Goal: Register for event/course

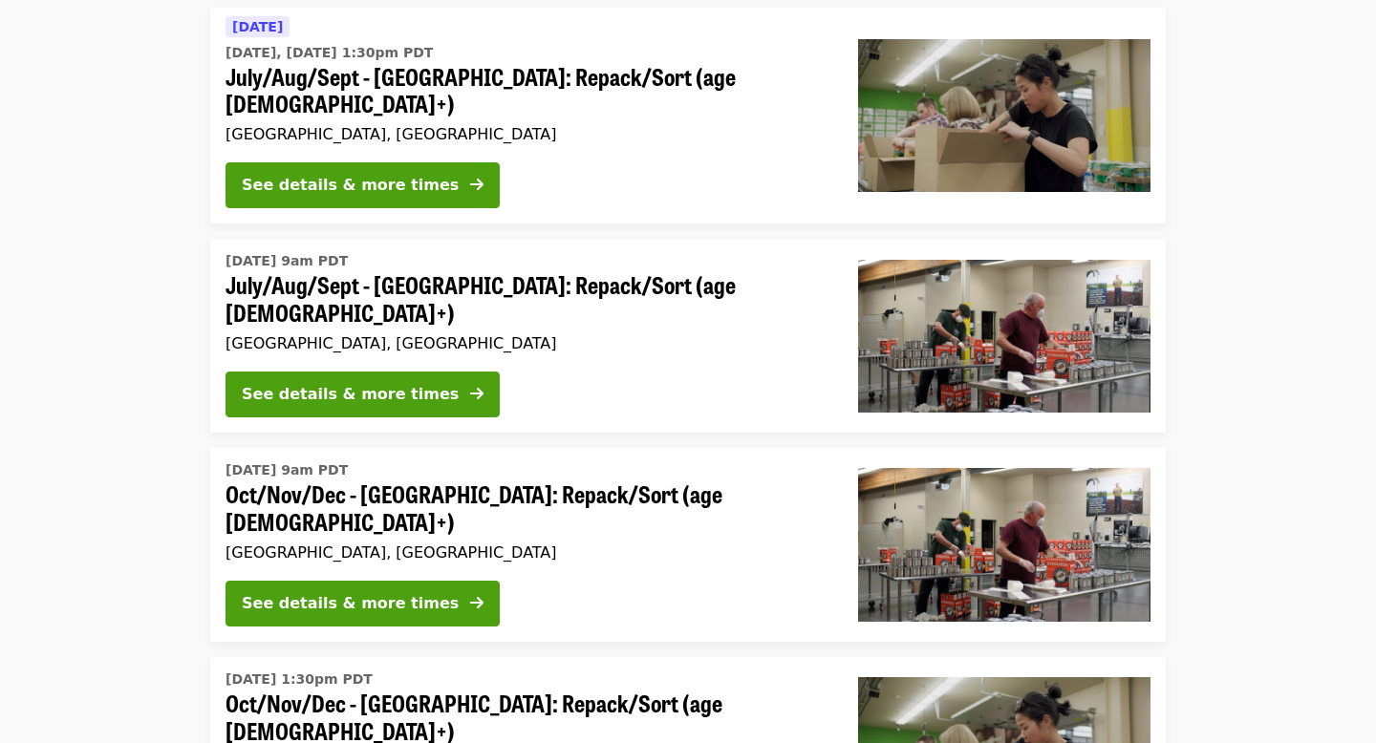
scroll to position [473, 0]
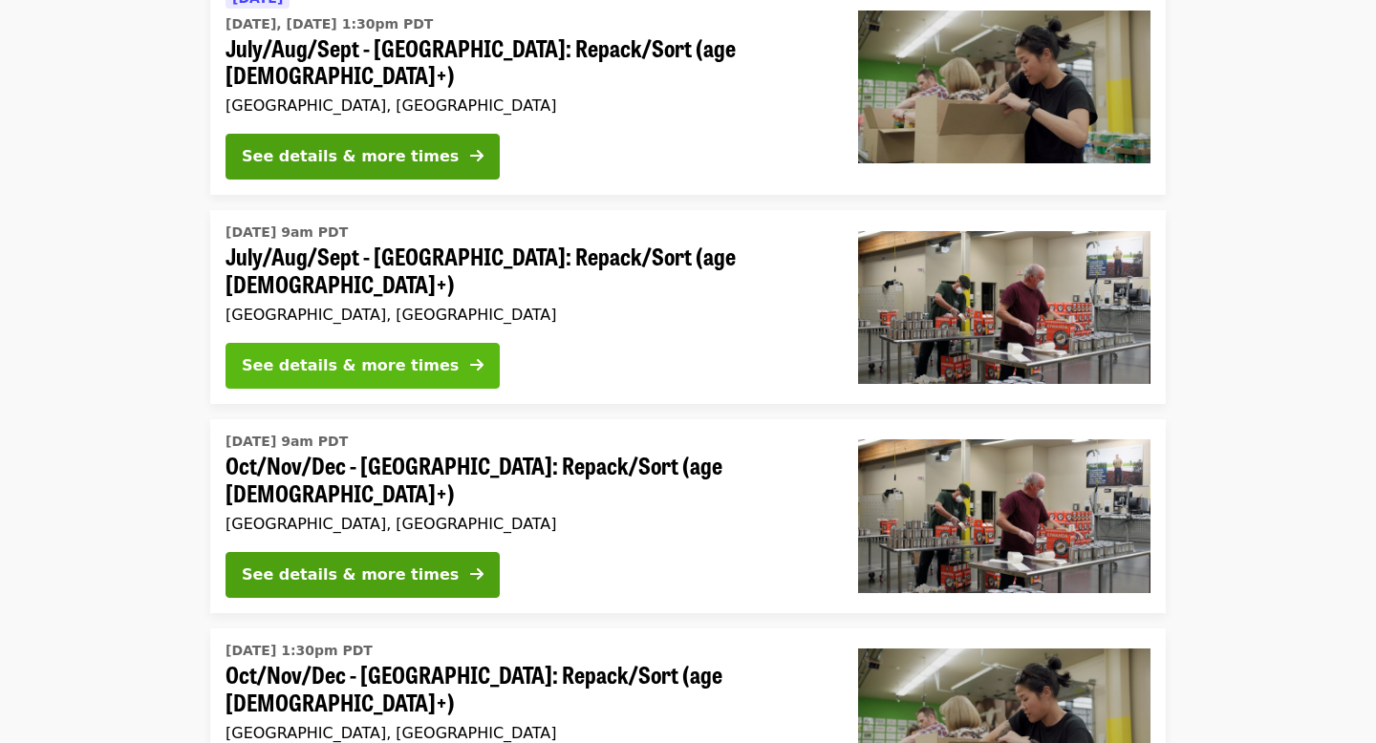
click at [412, 354] on div "See details & more times" at bounding box center [350, 365] width 217 height 23
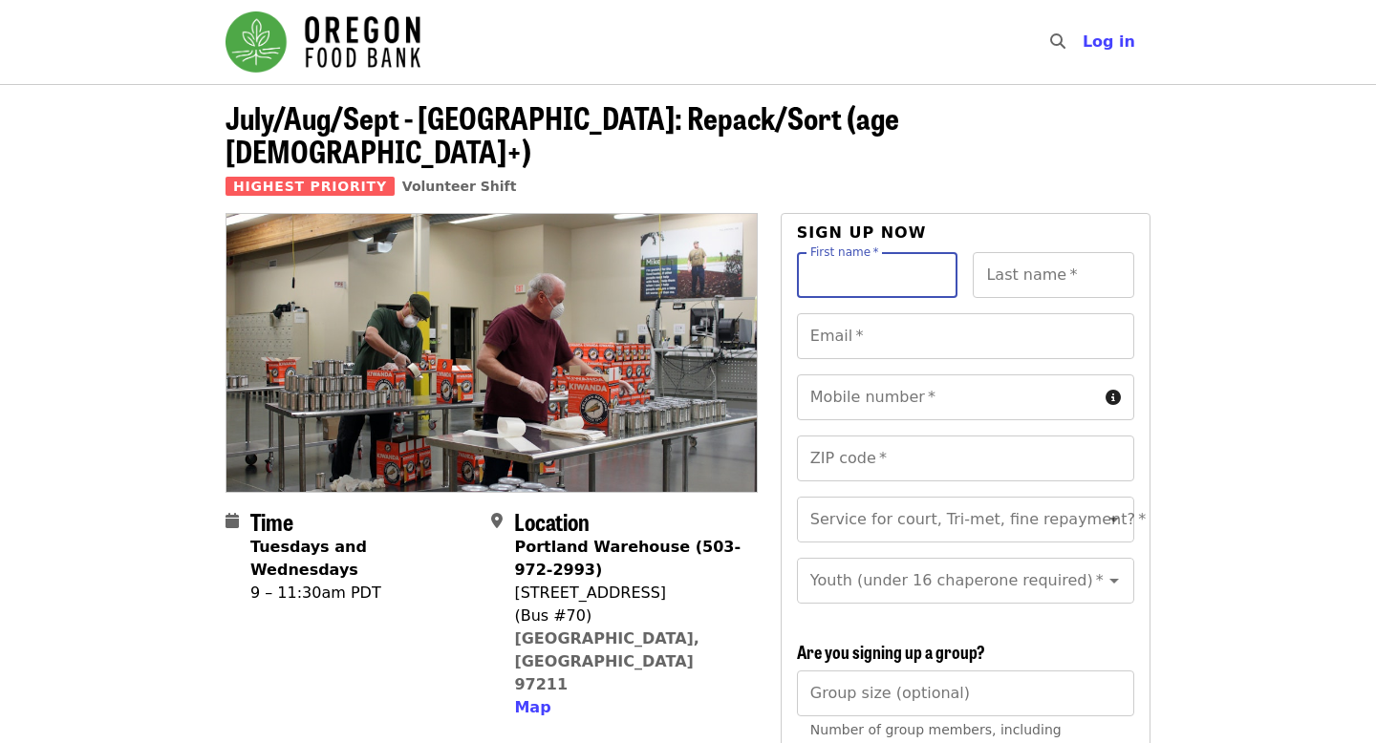
click at [865, 252] on input "First name   *" at bounding box center [877, 275] width 161 height 46
type input "***"
click at [1087, 252] on input "Last name   *" at bounding box center [1053, 275] width 161 height 46
type input "******"
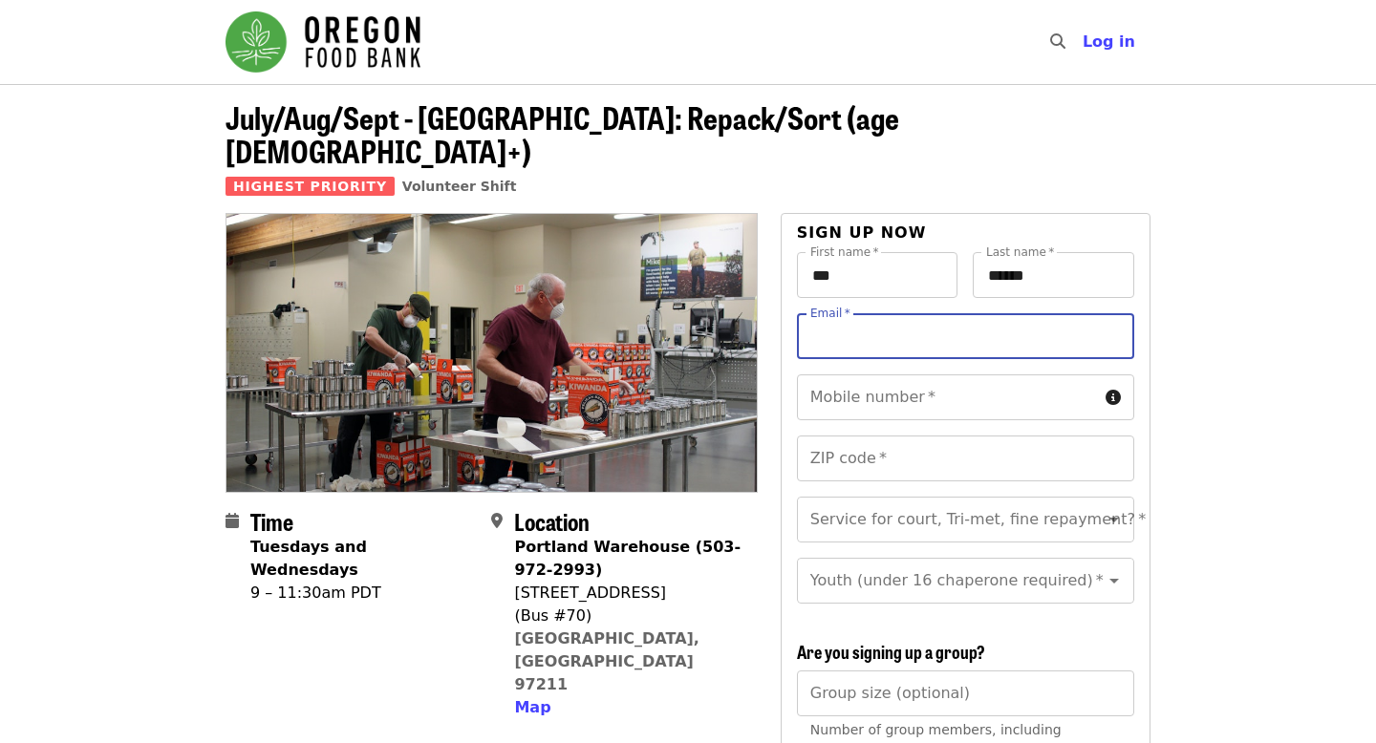
click at [947, 313] on input "Email   *" at bounding box center [965, 336] width 337 height 46
type input "**********"
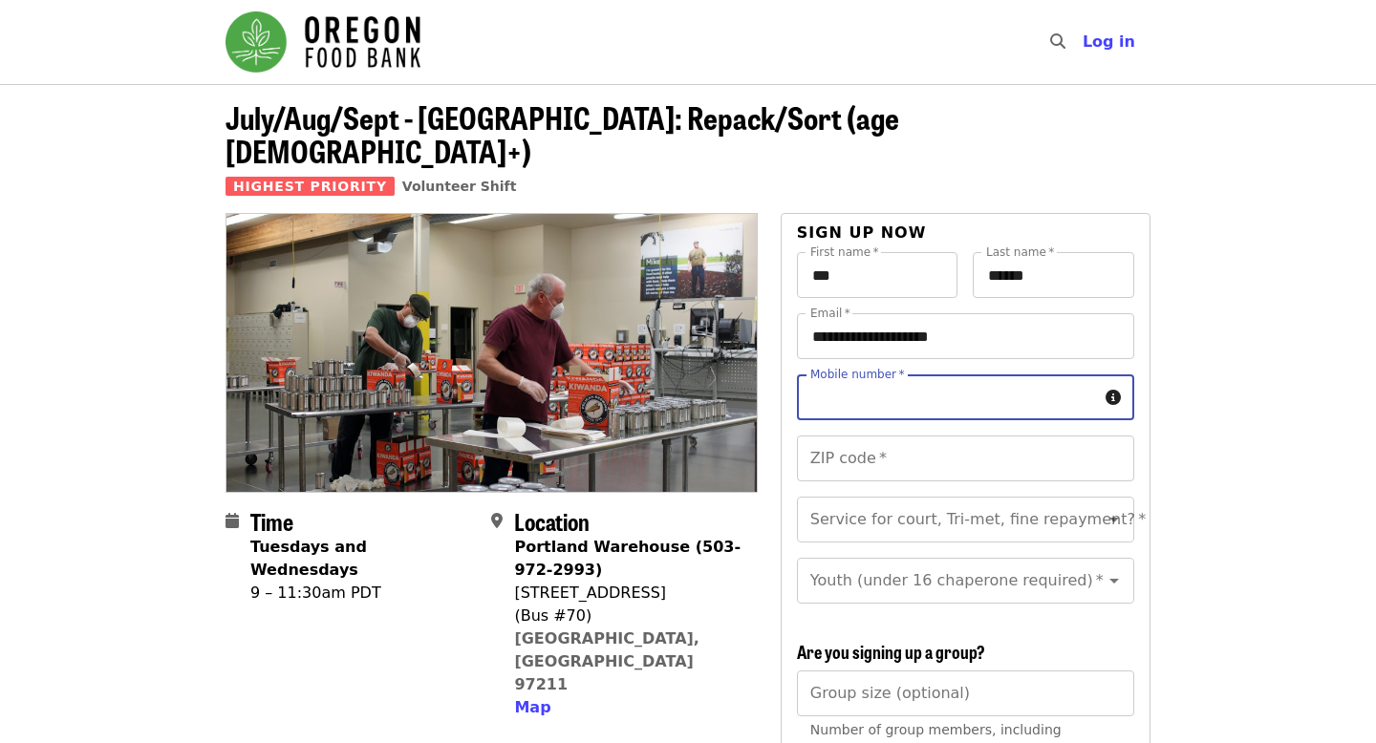
click at [960, 375] on input "Mobile number   *" at bounding box center [947, 398] width 301 height 46
type input "**********"
click at [942, 436] on input "ZIP code   *" at bounding box center [965, 459] width 337 height 46
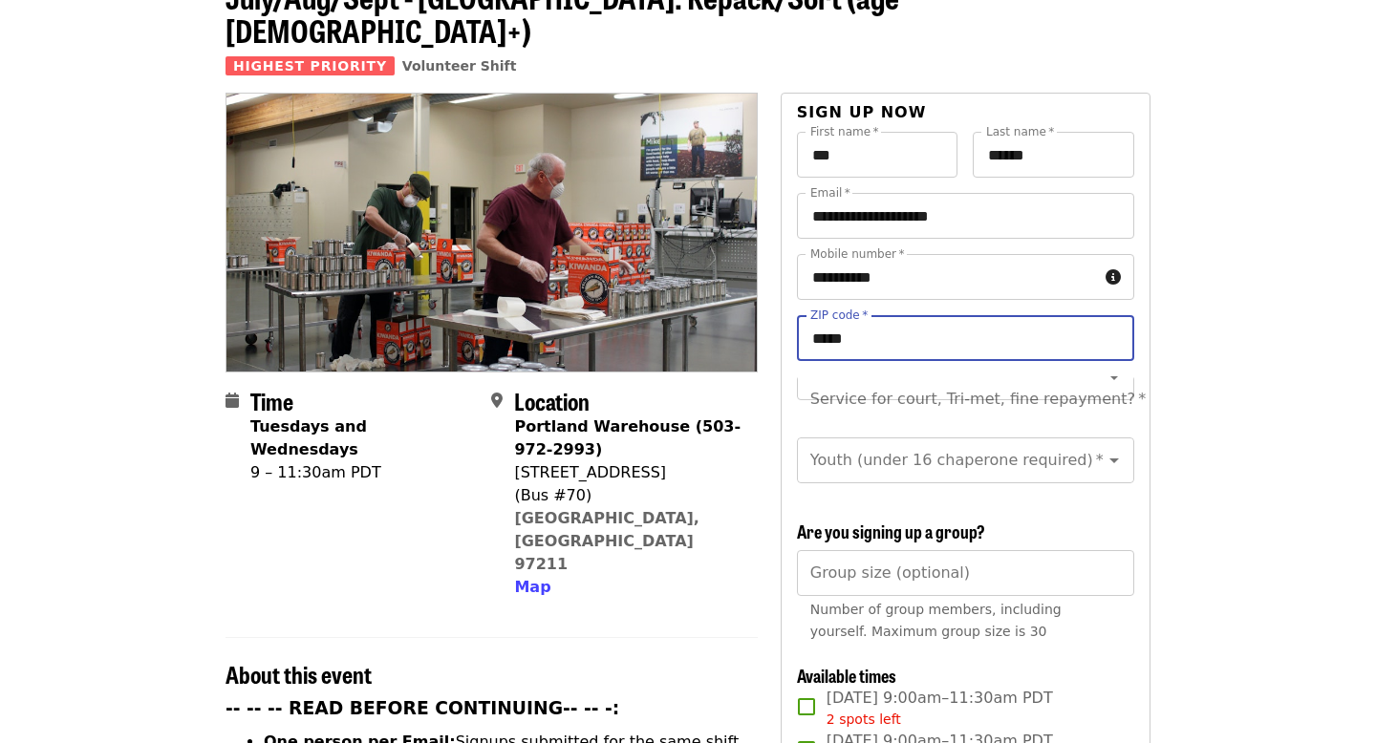
scroll to position [136, 0]
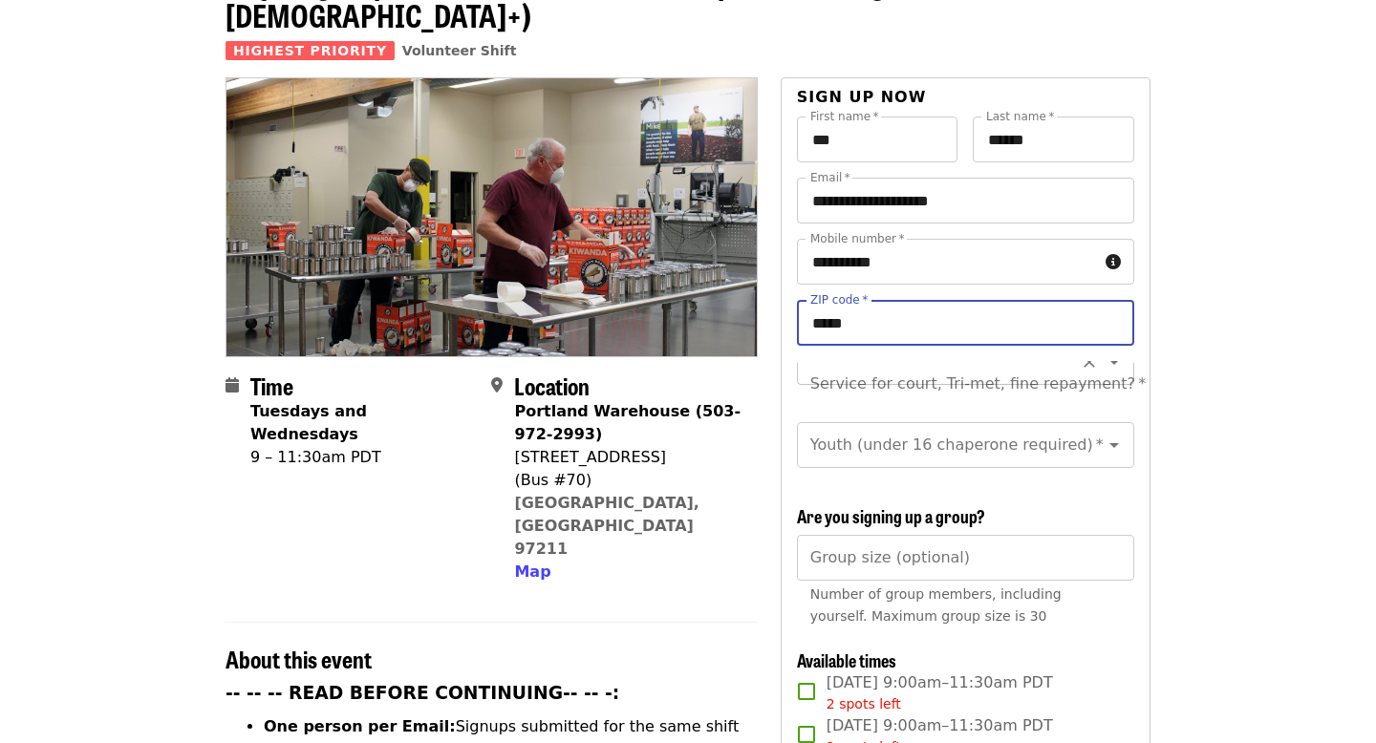
click at [1023, 361] on div "Service for court, Tri-met, fine repayment? *" at bounding box center [965, 384] width 337 height 46
type input "*****"
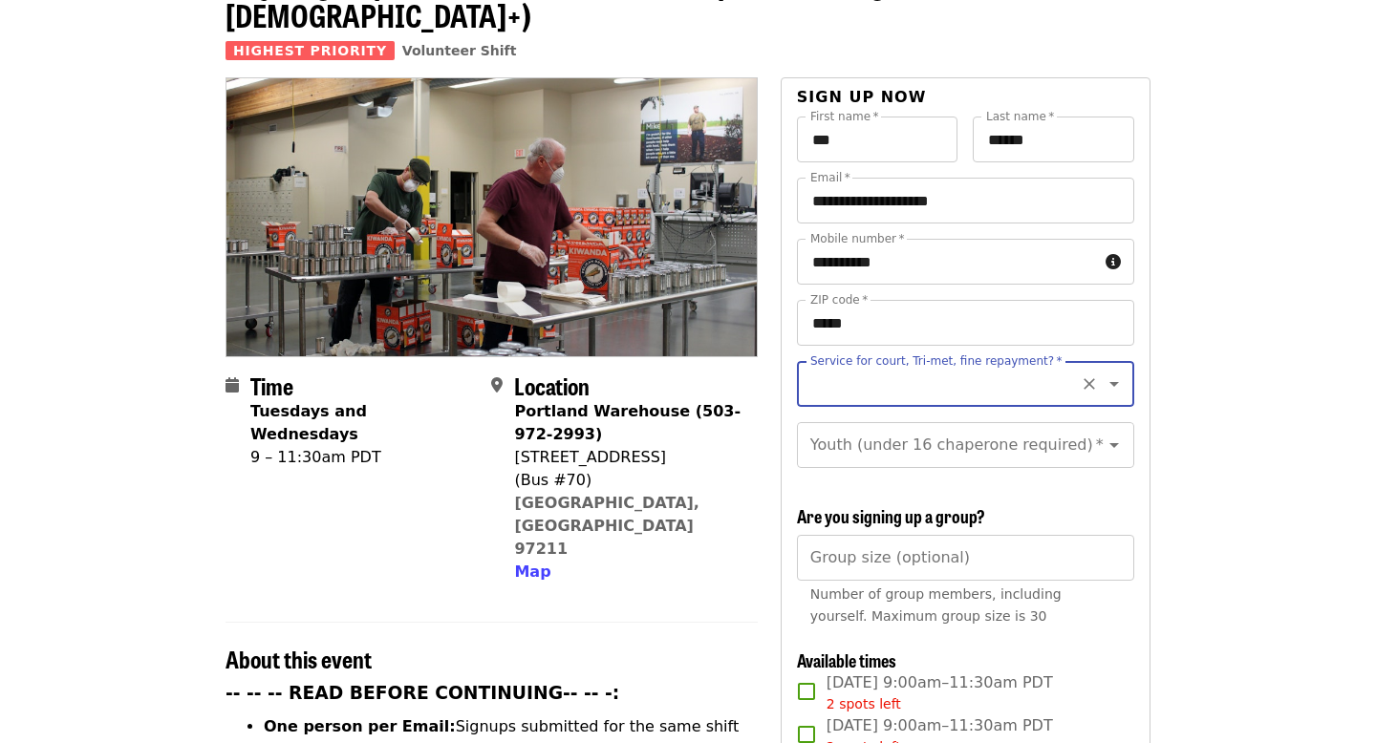
click at [1096, 375] on icon "Clear" at bounding box center [1089, 384] width 19 height 19
click at [1120, 373] on icon "Open" at bounding box center [1114, 384] width 23 height 23
click at [859, 386] on li "No" at bounding box center [964, 402] width 337 height 34
type input "**"
click at [1115, 434] on icon "Open" at bounding box center [1114, 445] width 23 height 23
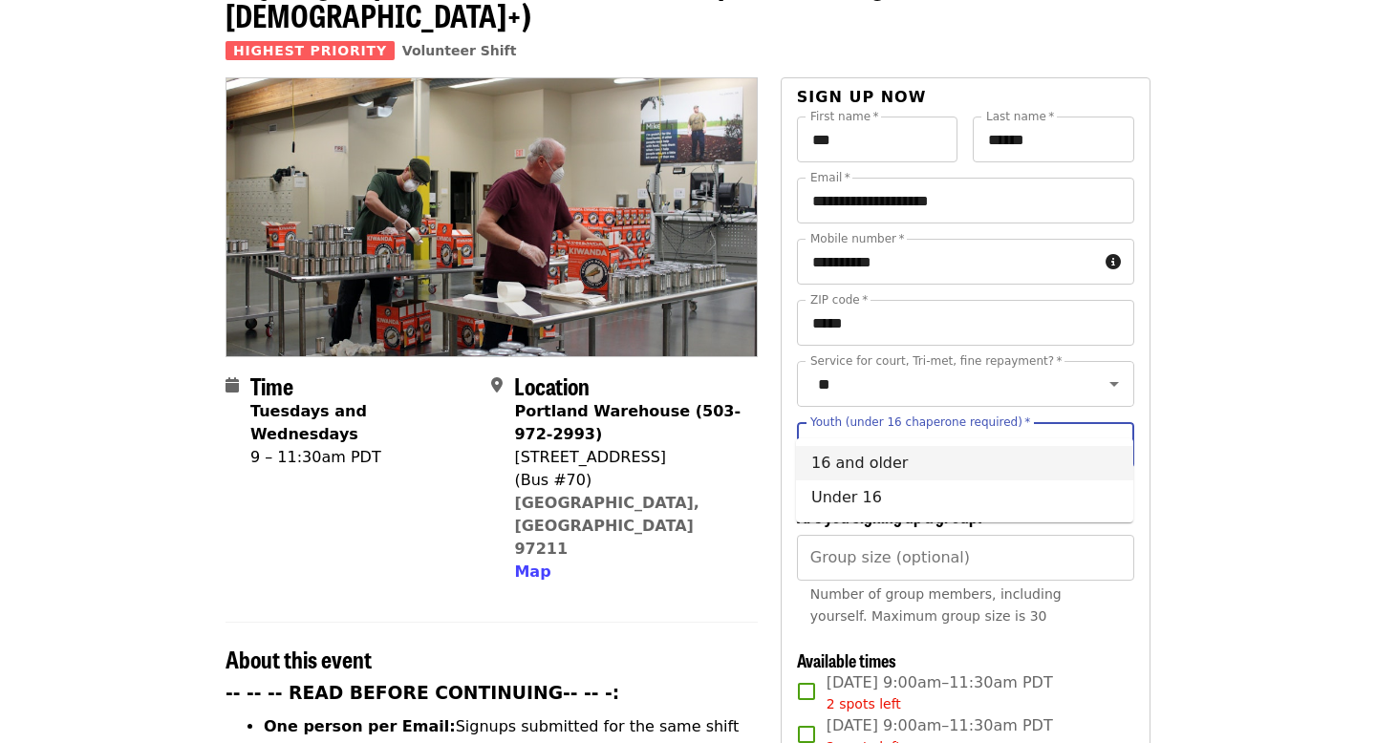
click at [855, 457] on li "16 and older" at bounding box center [964, 463] width 337 height 34
type input "**********"
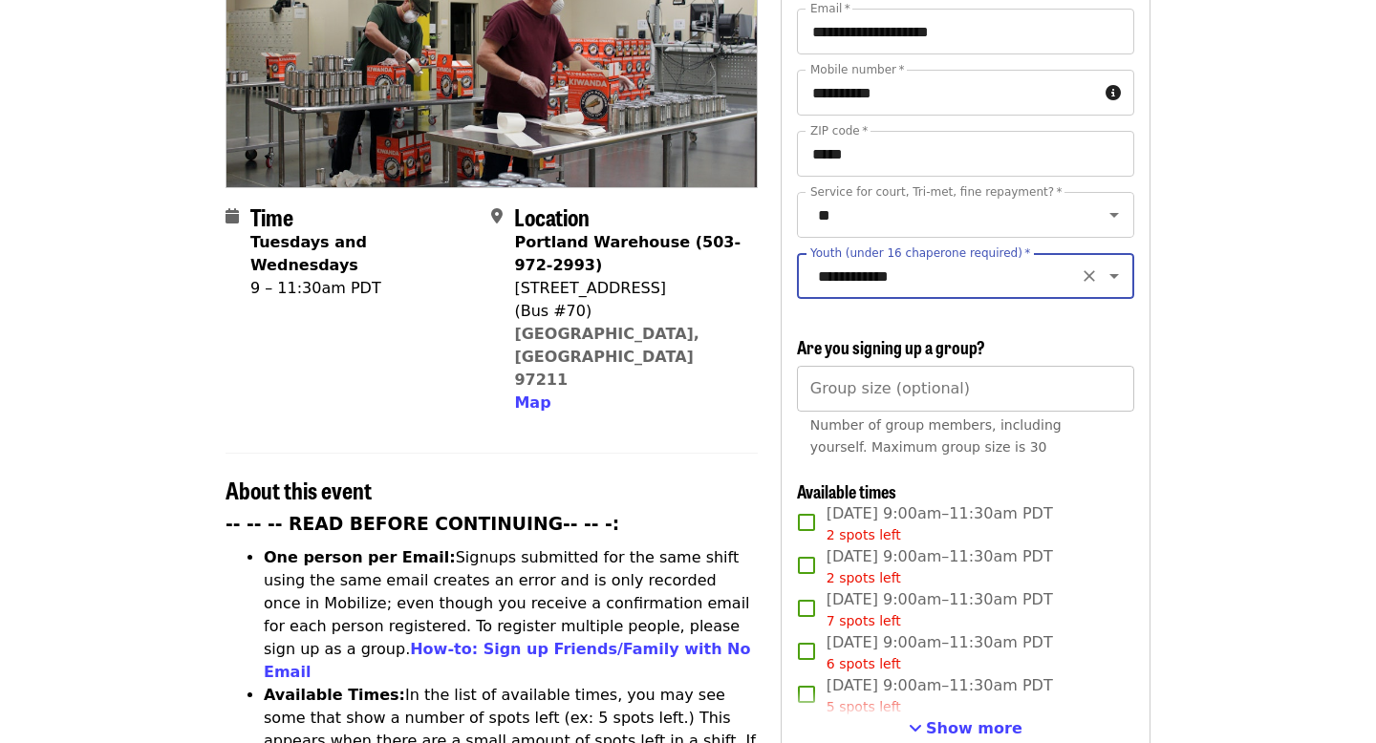
scroll to position [307, 0]
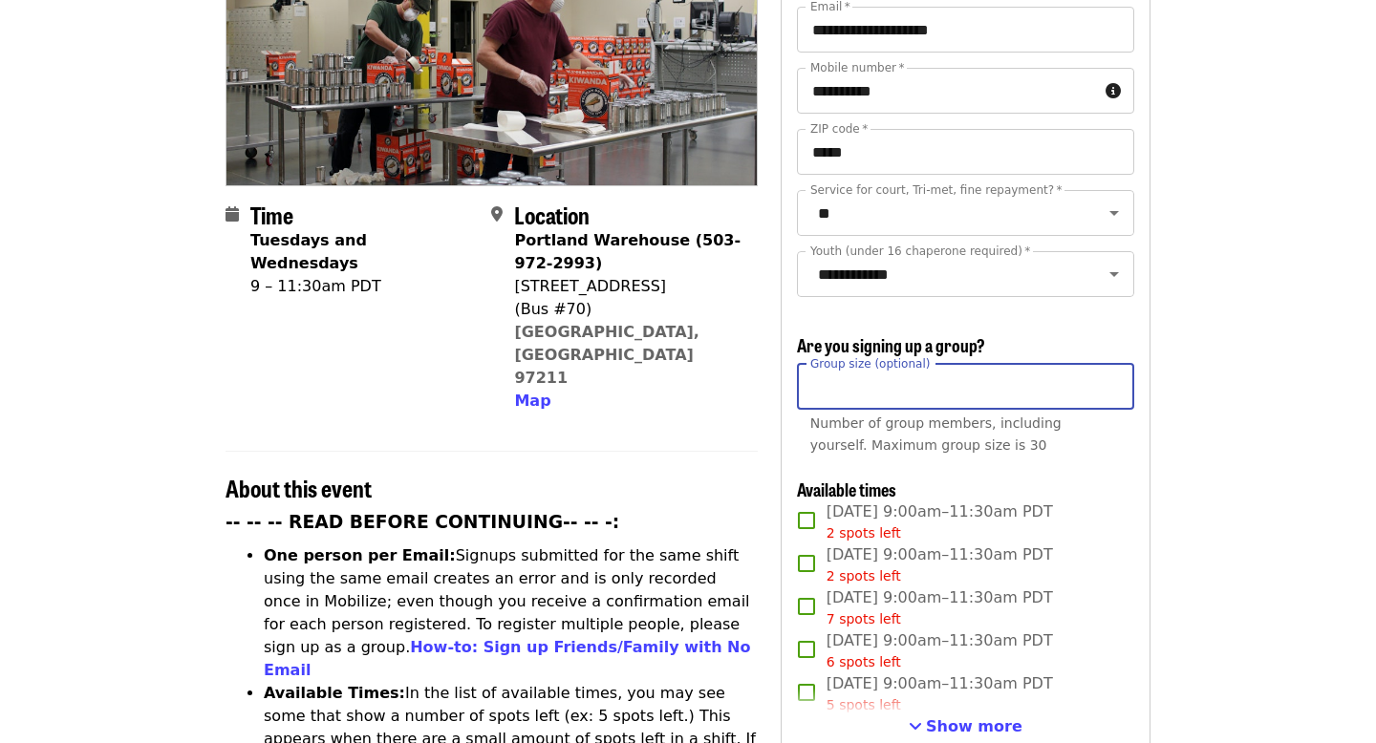
click at [1107, 364] on input "Group size (optional)" at bounding box center [965, 387] width 337 height 46
type input "*"
click at [1112, 364] on input "*" at bounding box center [965, 387] width 337 height 46
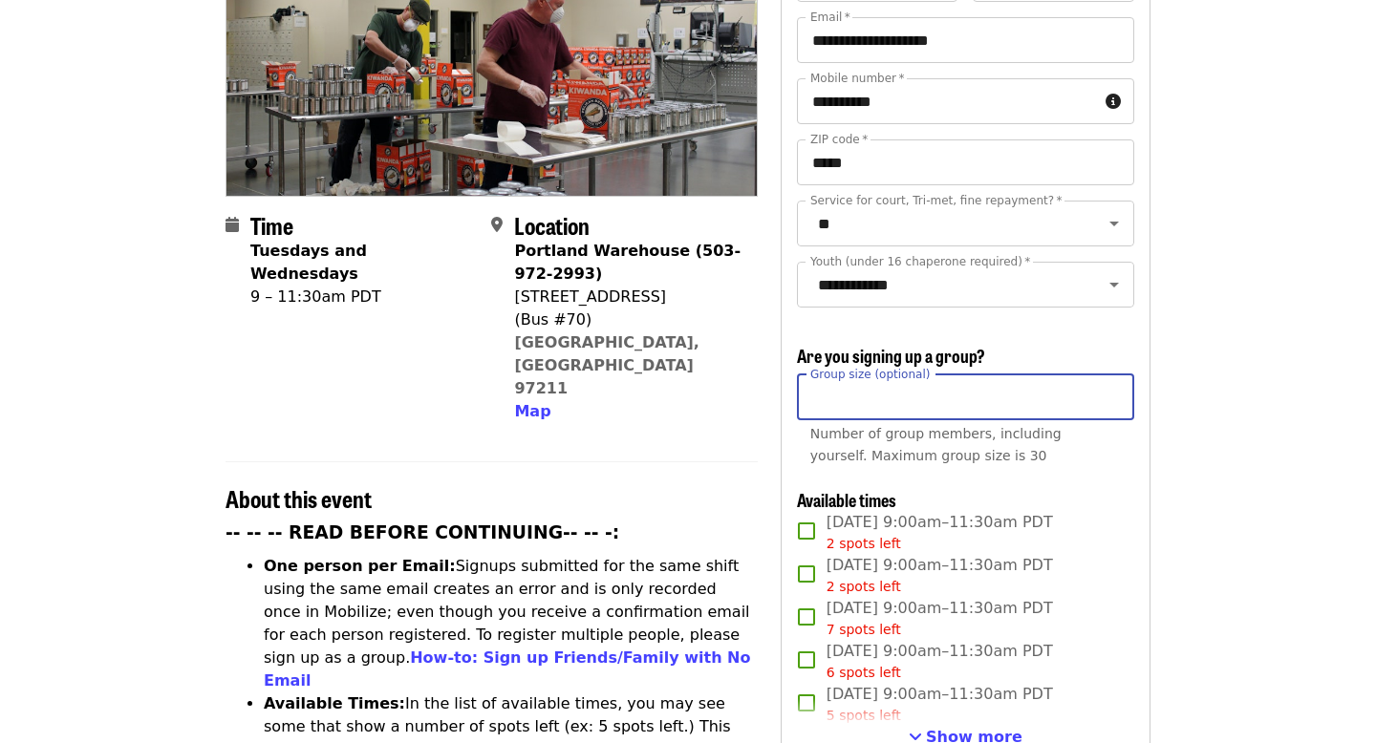
click at [1139, 360] on div "**********" at bounding box center [966, 496] width 370 height 1159
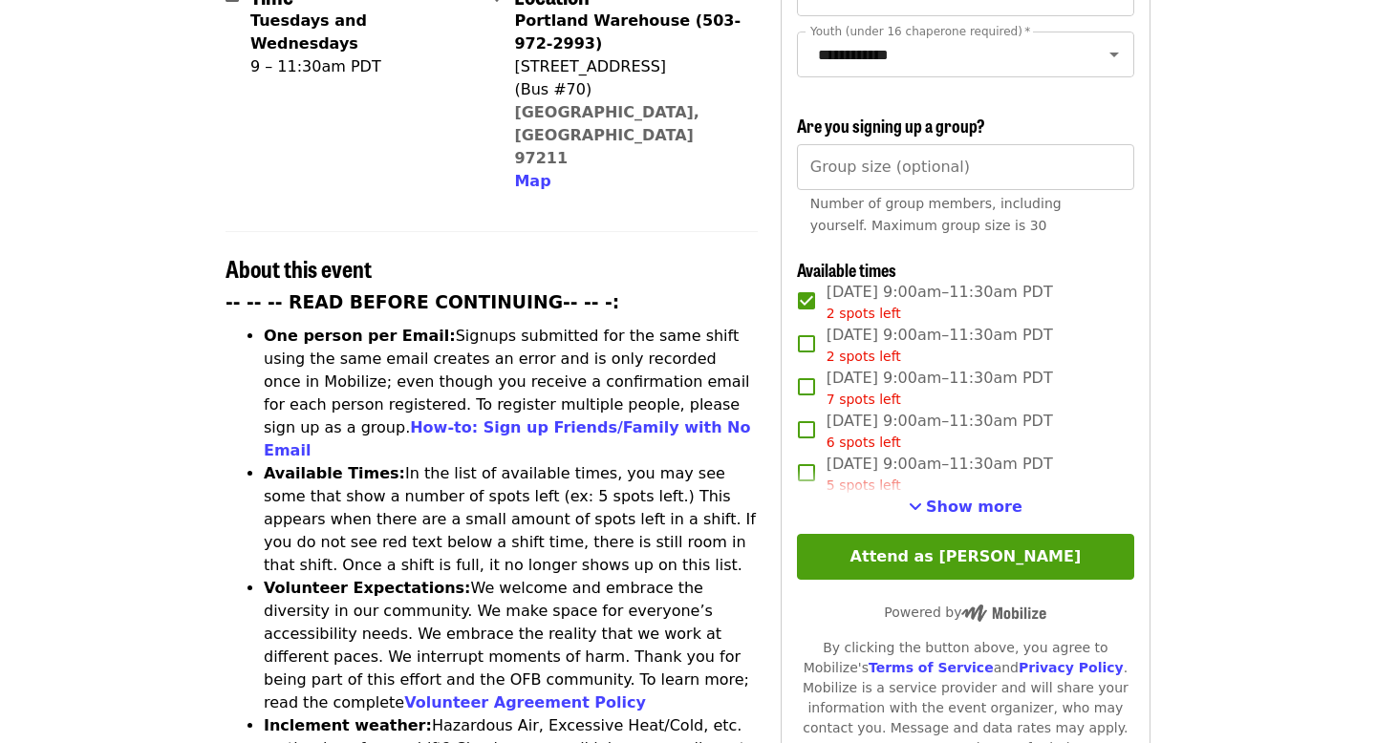
scroll to position [531, 0]
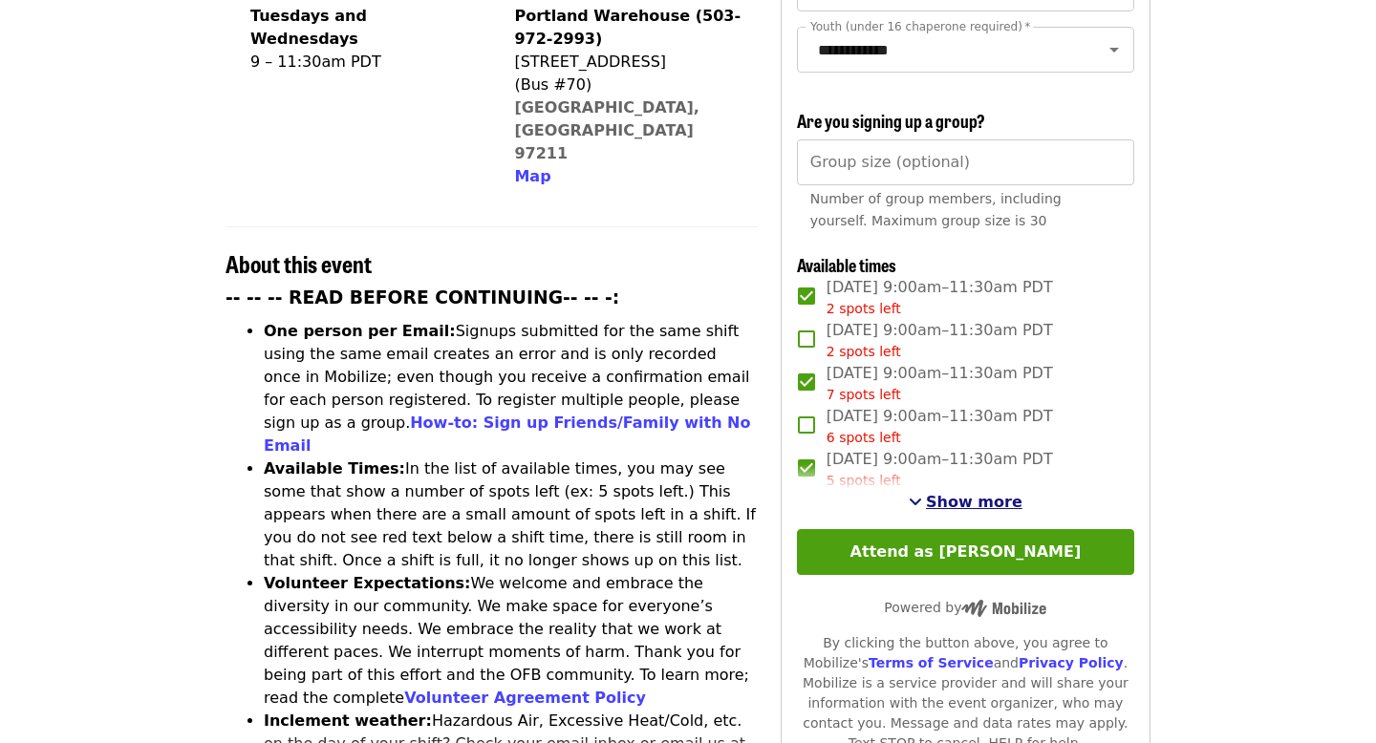
click at [958, 493] on span "Show more" at bounding box center [974, 502] width 97 height 18
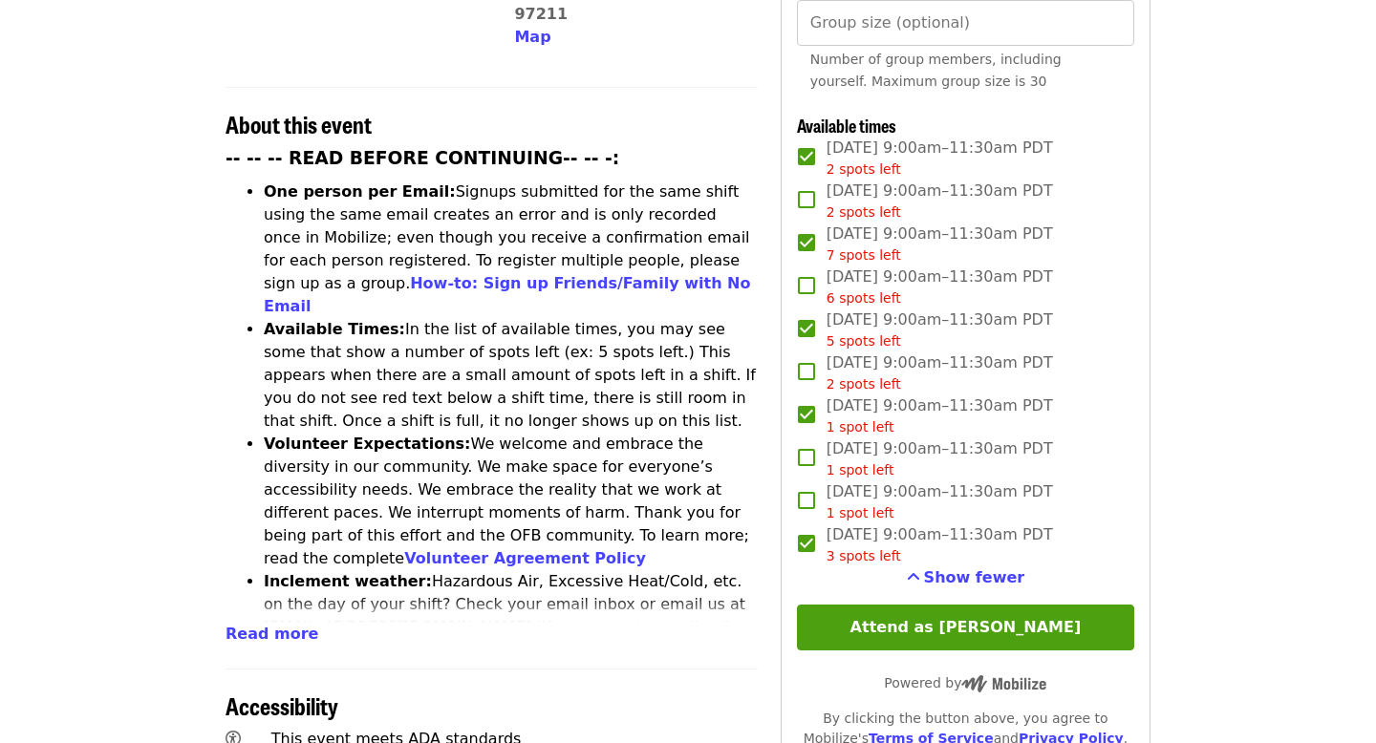
scroll to position [672, 0]
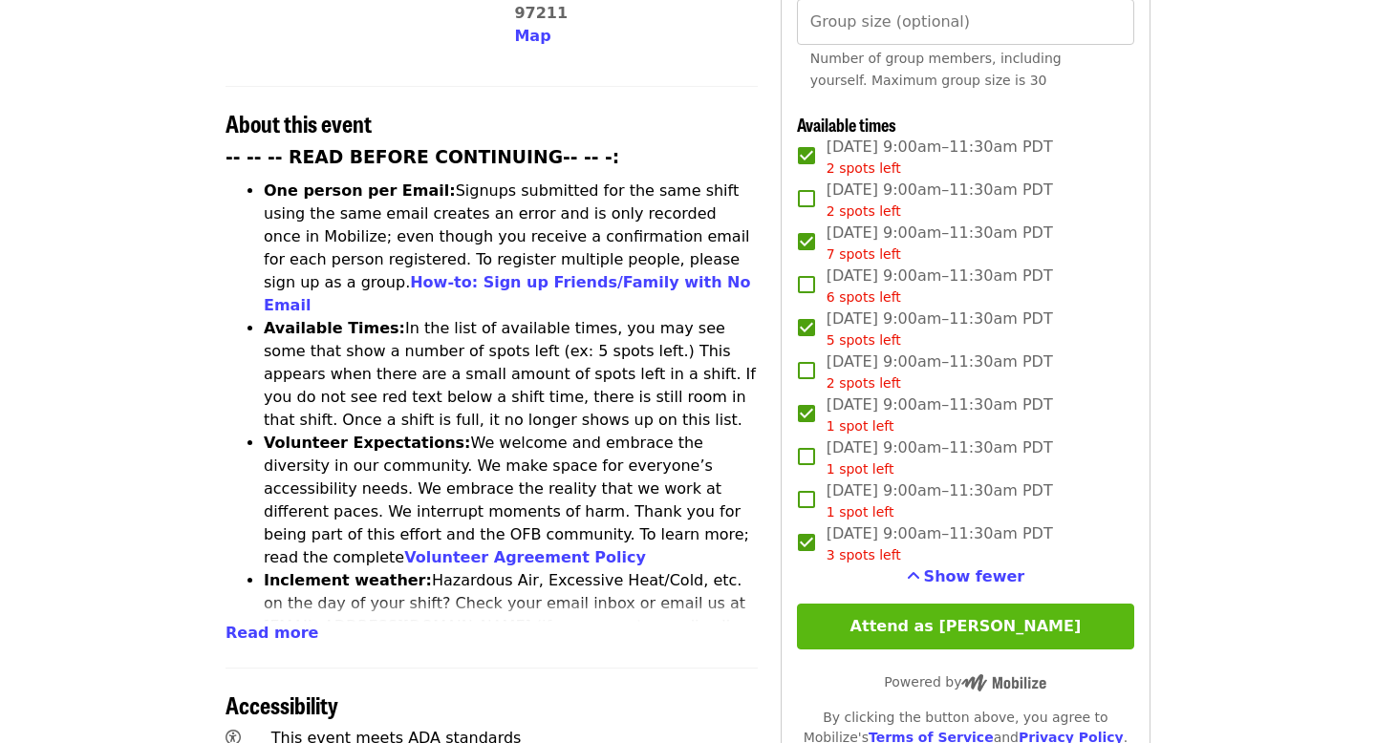
click at [854, 604] on button "Attend as [PERSON_NAME]" at bounding box center [965, 627] width 337 height 46
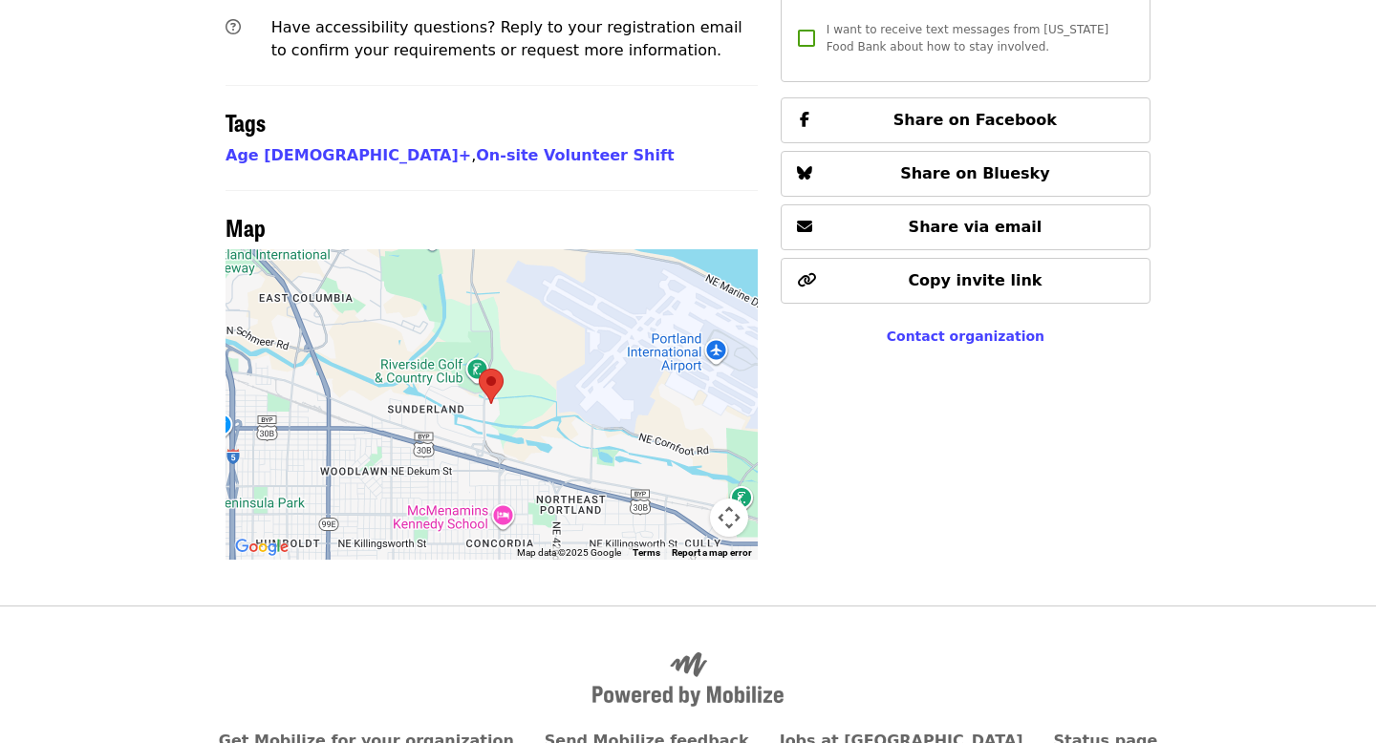
scroll to position [1504, 0]
click at [668, 376] on div at bounding box center [491, 405] width 532 height 311
click at [727, 500] on button "Map camera controls" at bounding box center [729, 519] width 38 height 38
click at [687, 500] on button "Zoom out" at bounding box center [681, 519] width 38 height 38
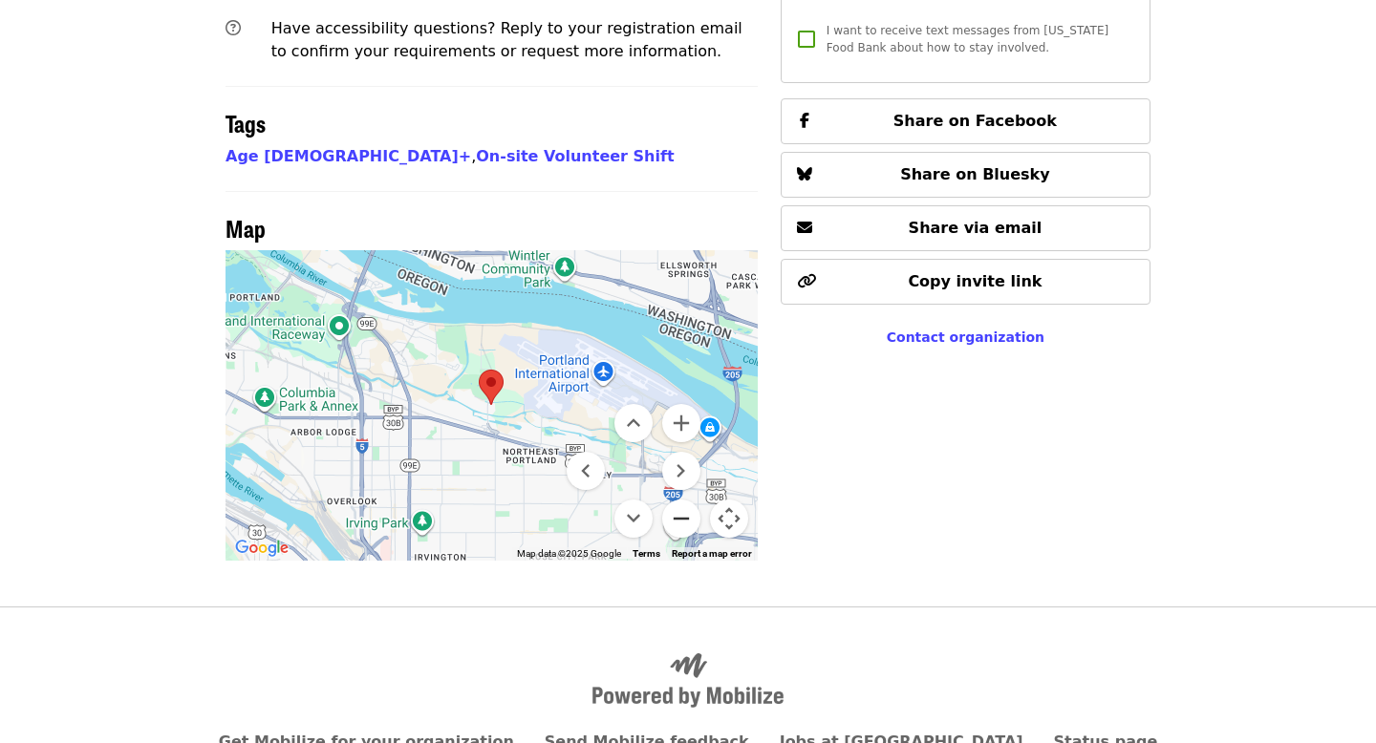
click at [686, 500] on button "Zoom out" at bounding box center [681, 519] width 38 height 38
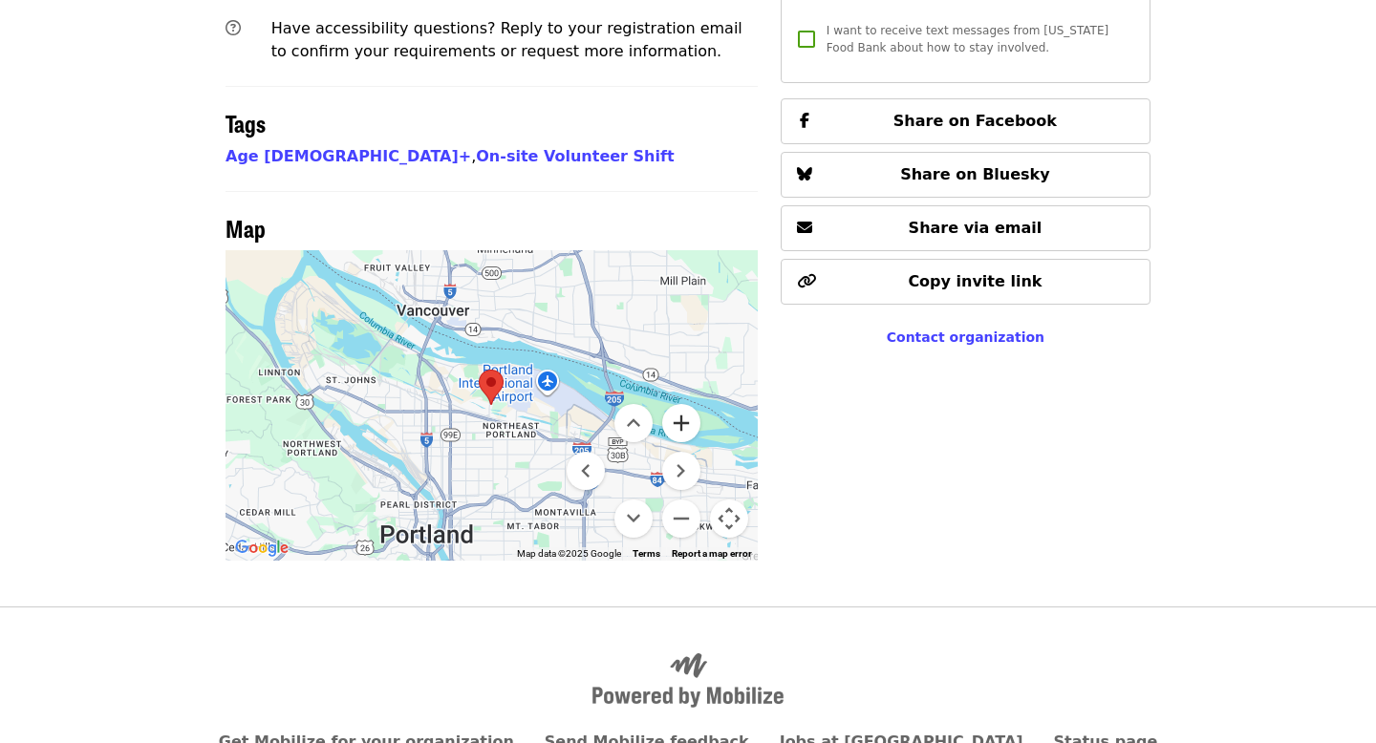
click at [686, 404] on button "Zoom in" at bounding box center [681, 423] width 38 height 38
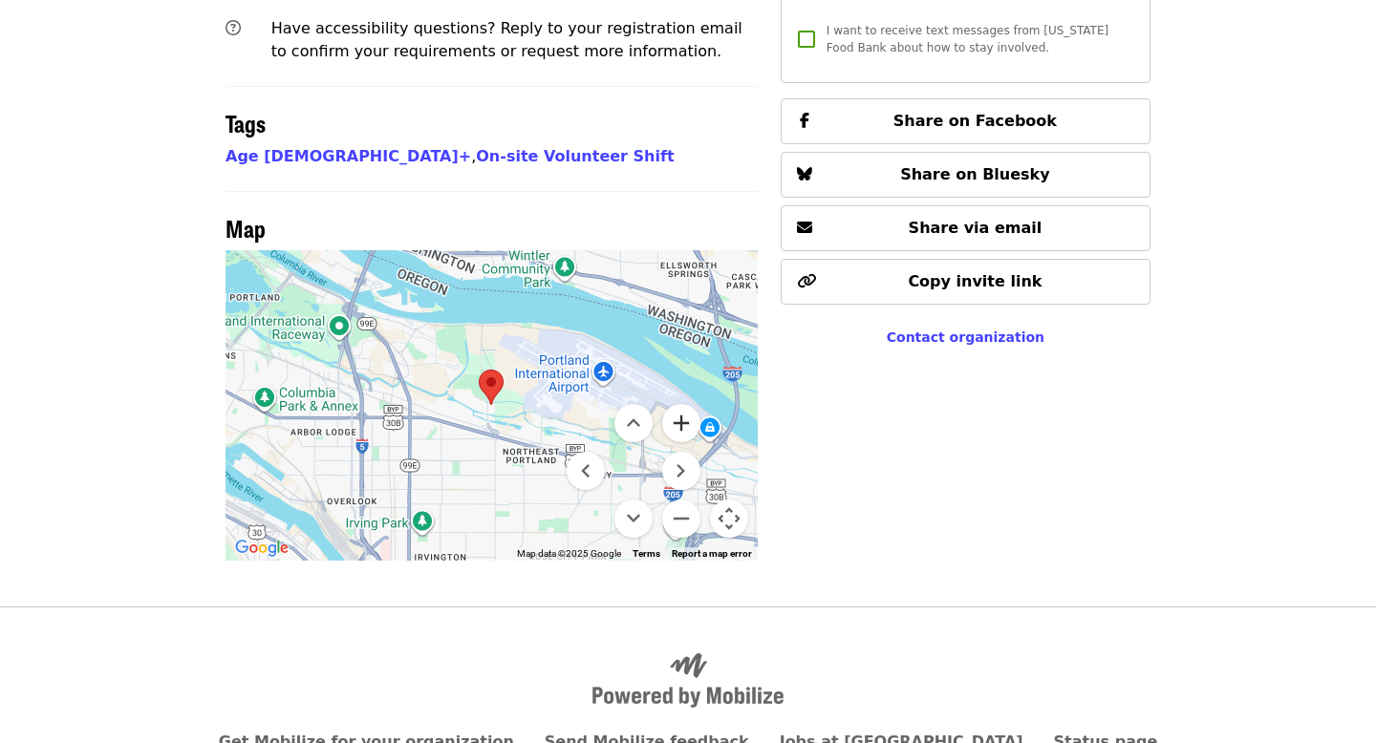
click at [686, 404] on button "Zoom in" at bounding box center [681, 423] width 38 height 38
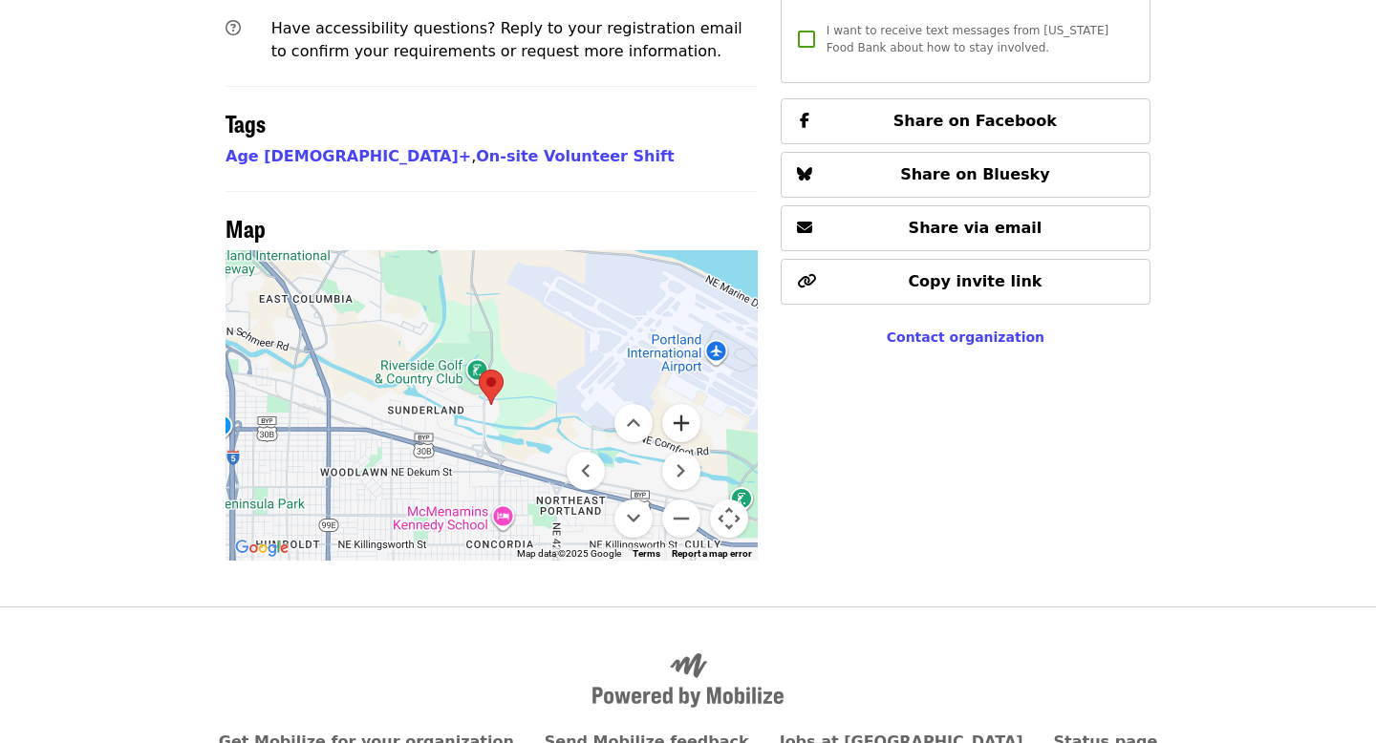
click at [686, 404] on button "Zoom in" at bounding box center [681, 423] width 38 height 38
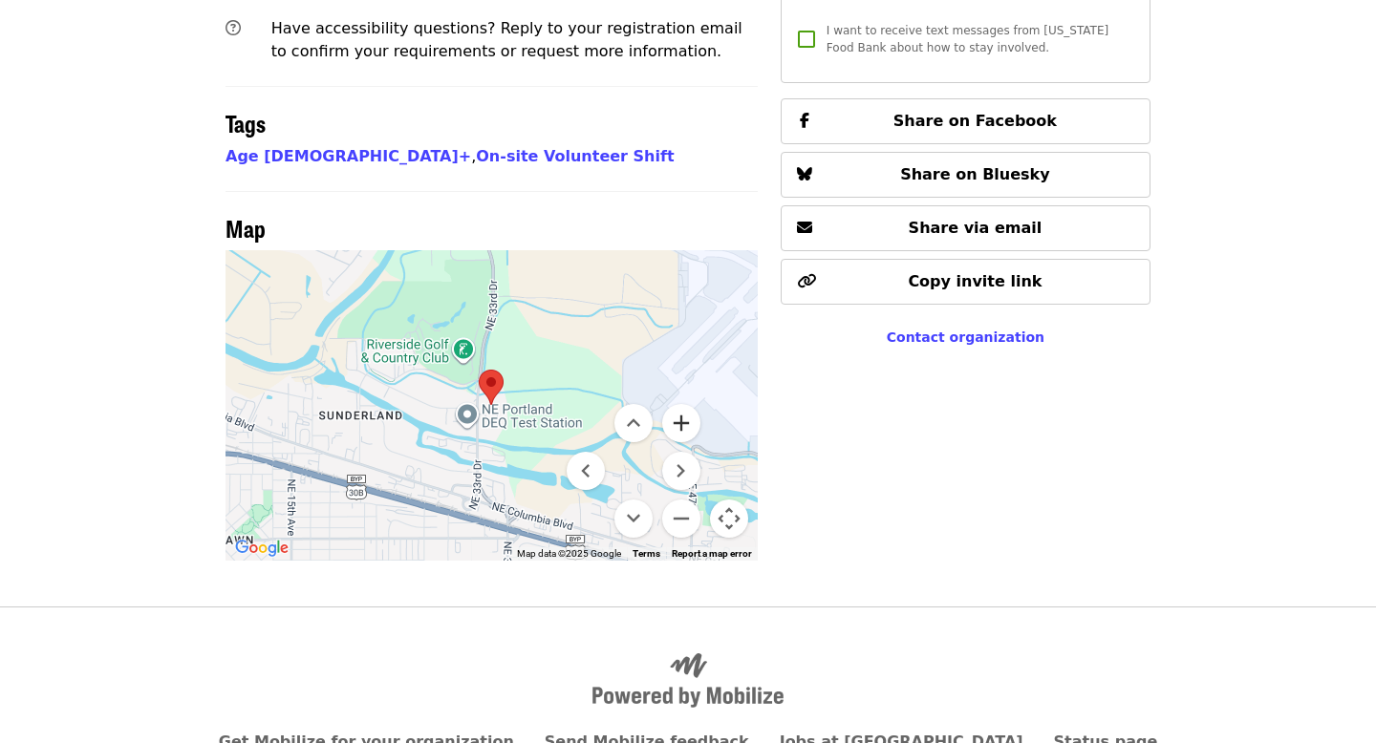
click at [686, 404] on button "Zoom in" at bounding box center [681, 423] width 38 height 38
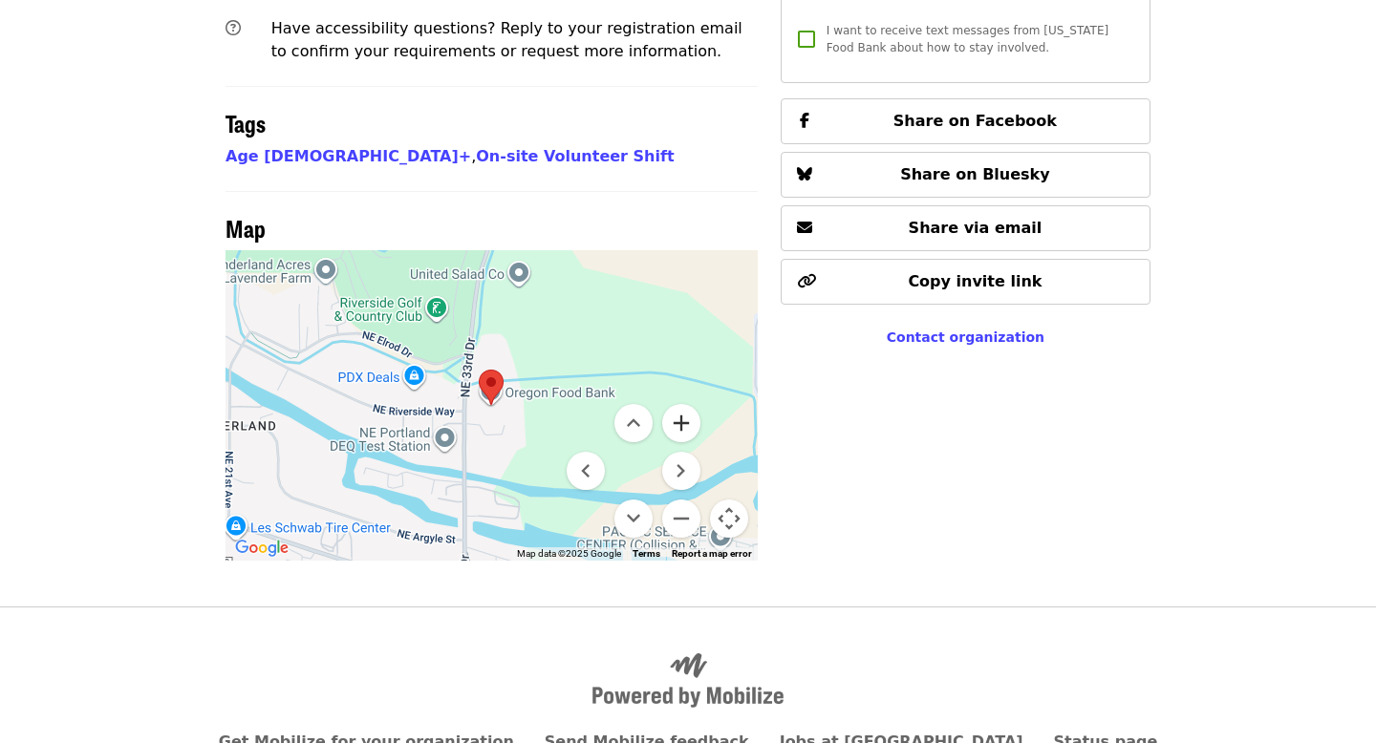
click at [686, 404] on button "Zoom in" at bounding box center [681, 423] width 38 height 38
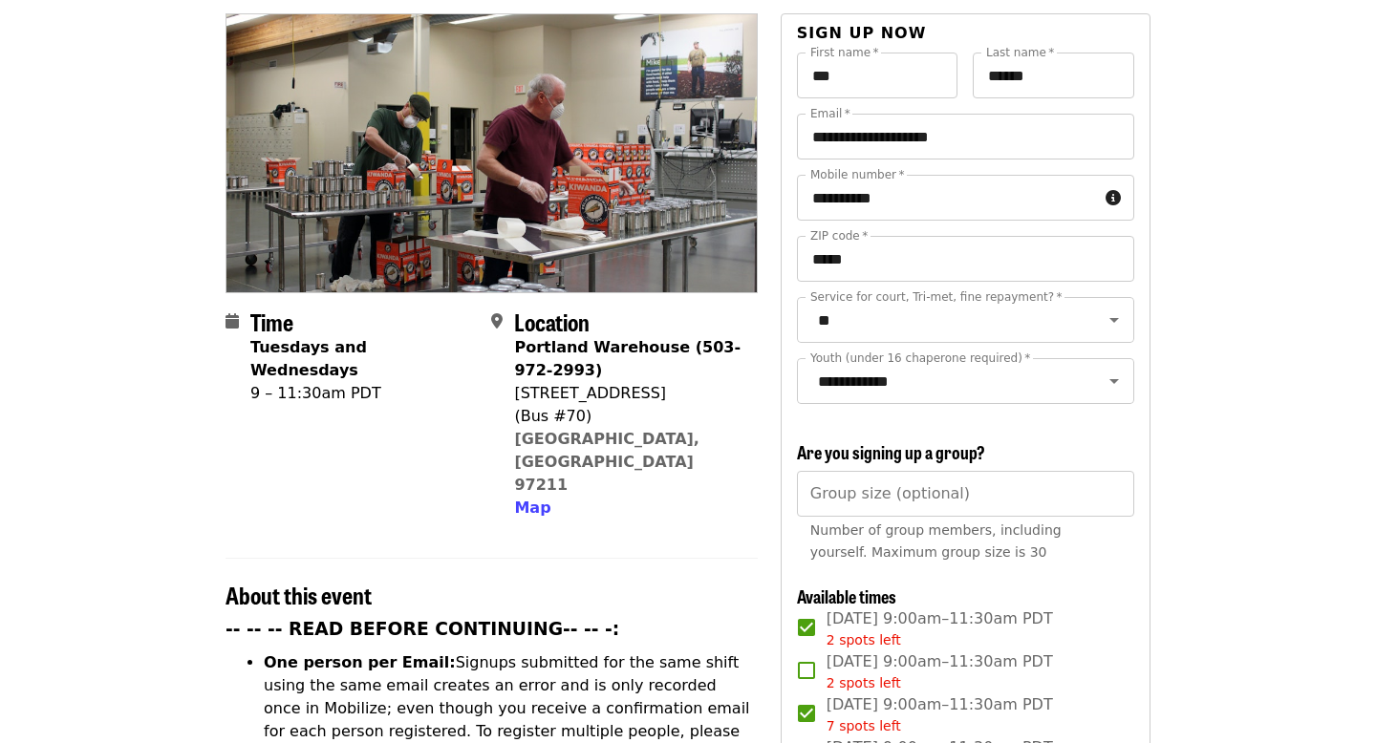
scroll to position [230, 0]
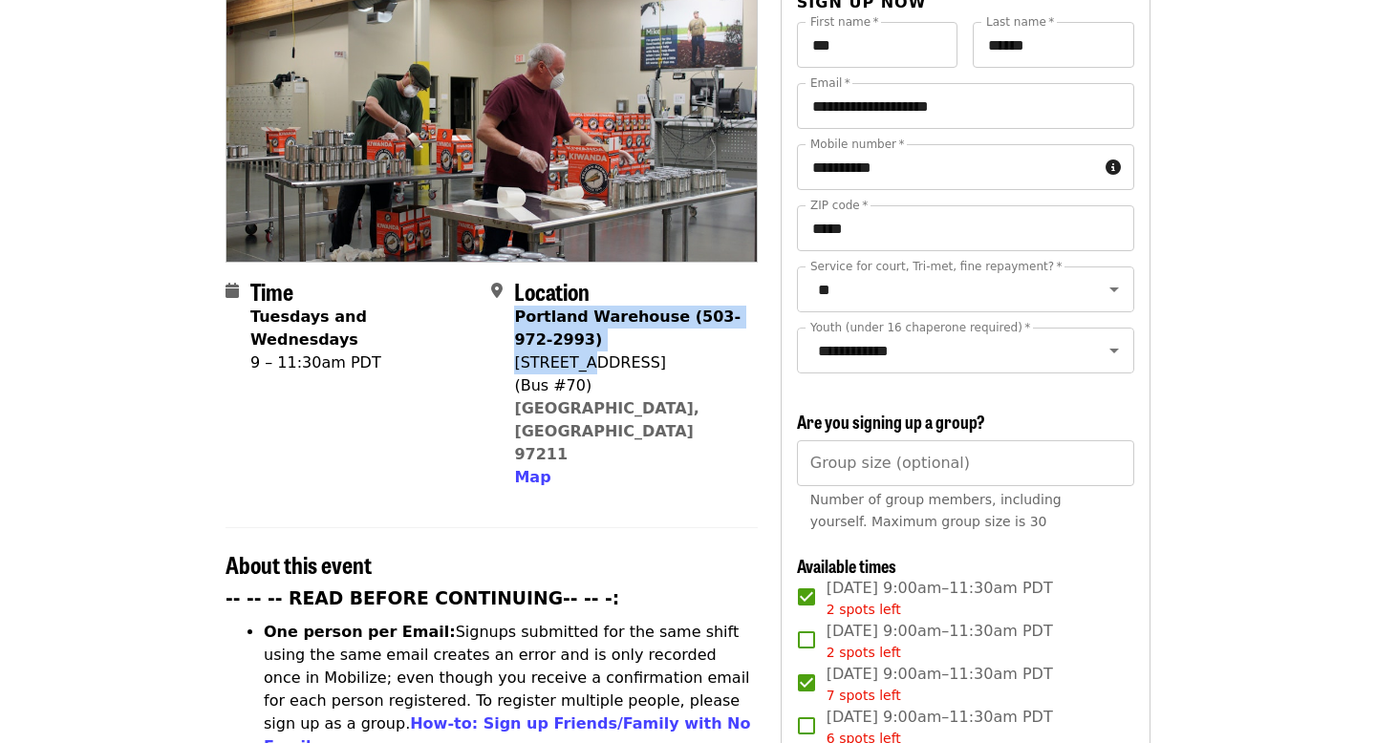
drag, startPoint x: 515, startPoint y: 282, endPoint x: 572, endPoint y: 324, distance: 71.1
click at [583, 335] on span "Portland Warehouse (503-972-2993) [STREET_ADDRESS] Map" at bounding box center [627, 397] width 227 height 183
click at [572, 352] on div "[STREET_ADDRESS]" at bounding box center [627, 363] width 227 height 23
drag, startPoint x: 514, startPoint y: 278, endPoint x: 632, endPoint y: 322, distance: 125.5
click at [632, 322] on span "Portland Warehouse (503-972-2993) [STREET_ADDRESS] Map" at bounding box center [627, 397] width 227 height 183
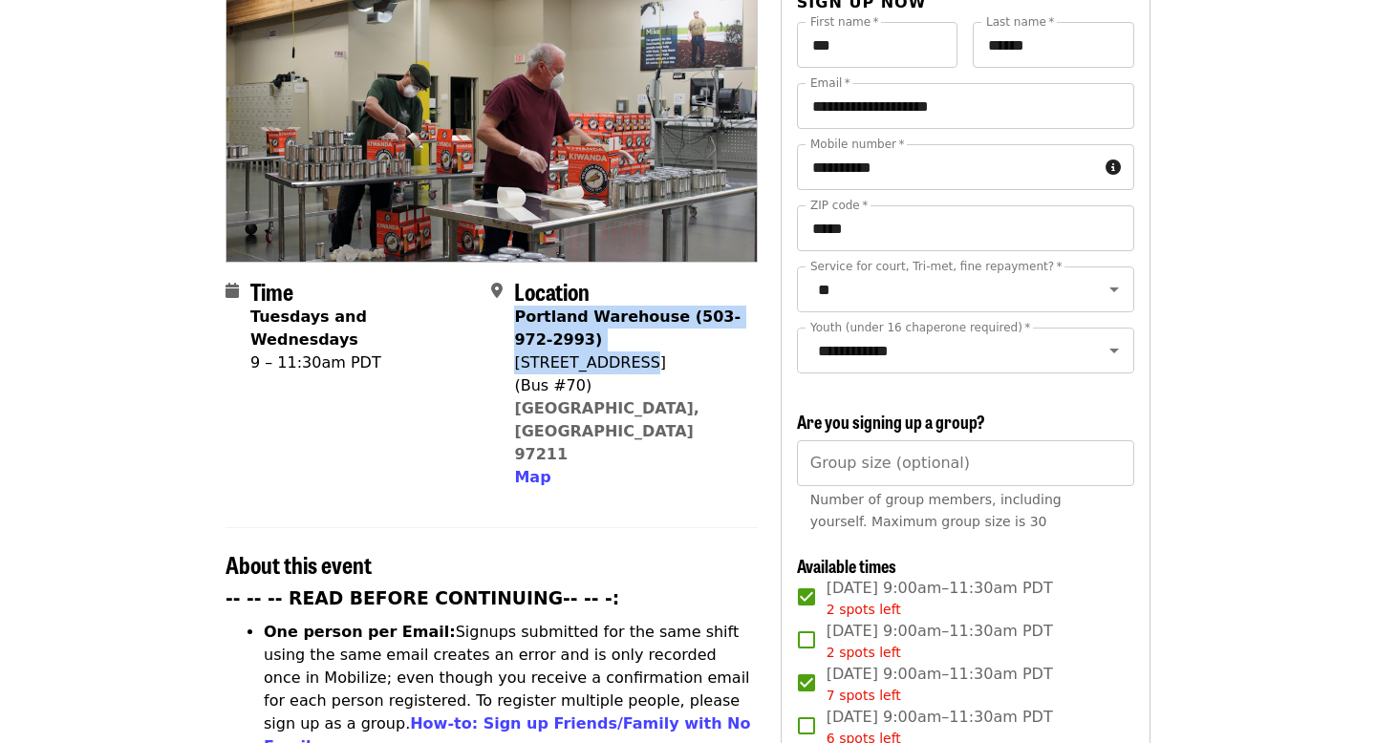
copy span "Portland Warehouse (503-972-2993) [STREET_ADDRESS]"
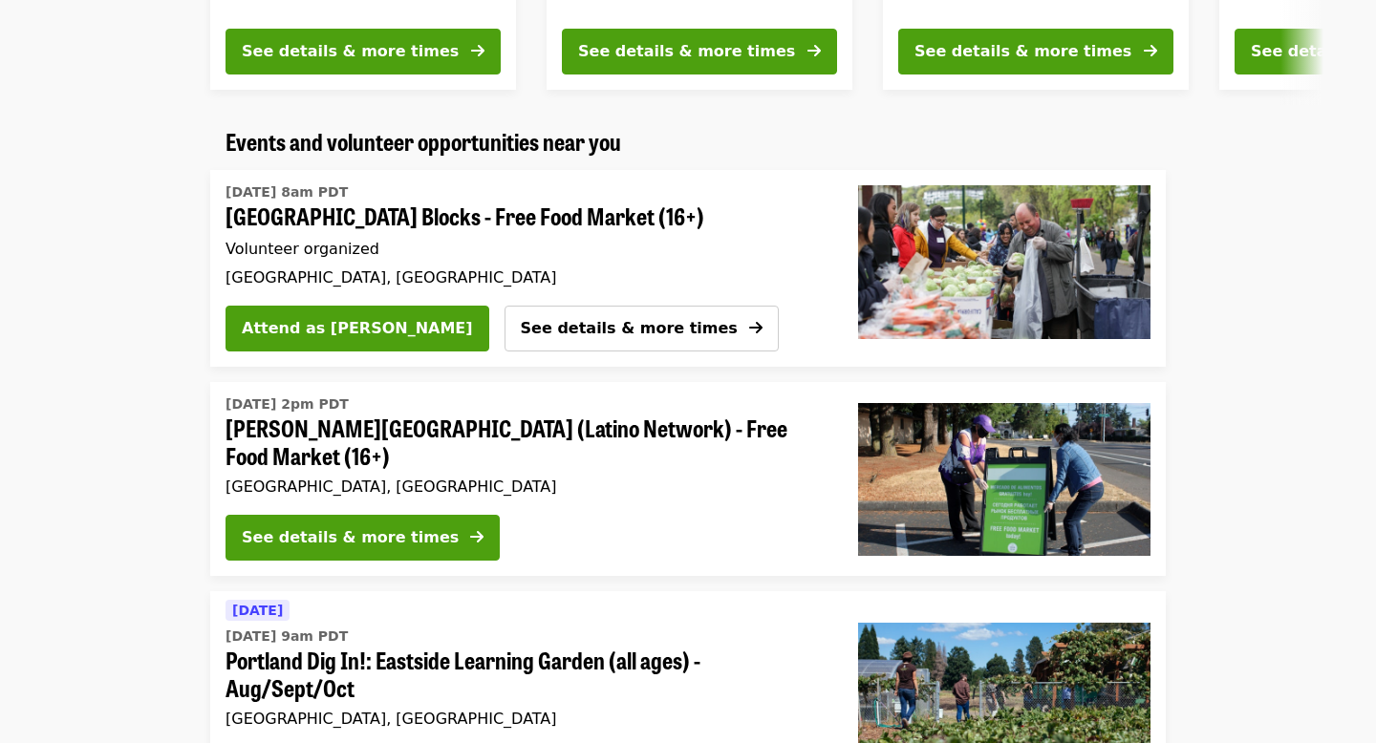
scroll to position [1073, 0]
